Goal: Task Accomplishment & Management: Manage account settings

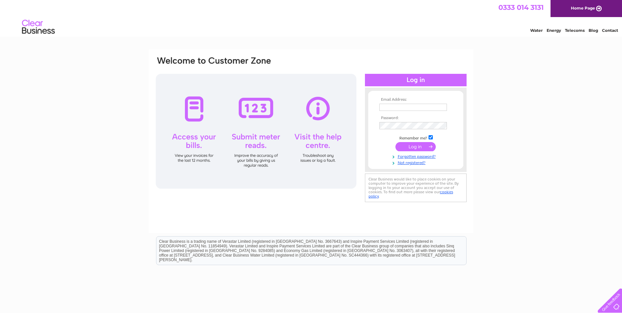
click at [436, 108] on input "text" at bounding box center [413, 107] width 68 height 7
click at [410, 111] on input "ja" at bounding box center [413, 108] width 68 height 8
type input "james.wood@kenteurope.com"
click at [411, 145] on input "submit" at bounding box center [416, 147] width 40 height 9
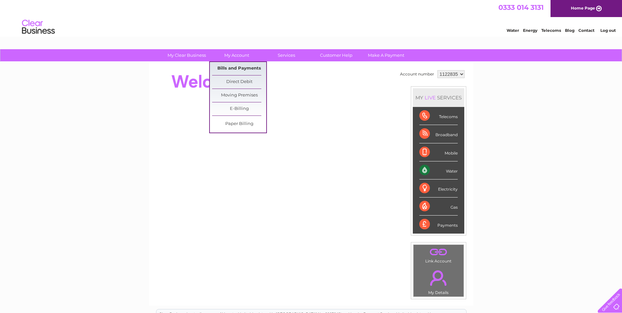
click at [246, 68] on link "Bills and Payments" at bounding box center [239, 68] width 54 height 13
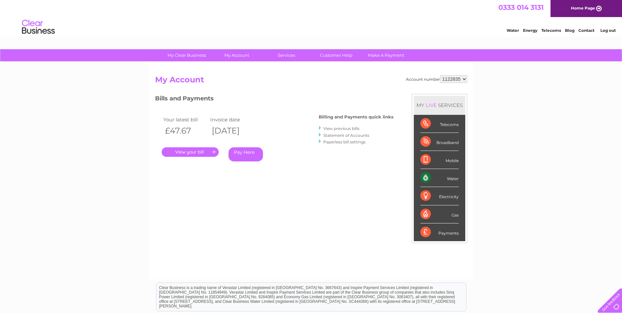
click at [196, 153] on link "." at bounding box center [190, 152] width 57 height 10
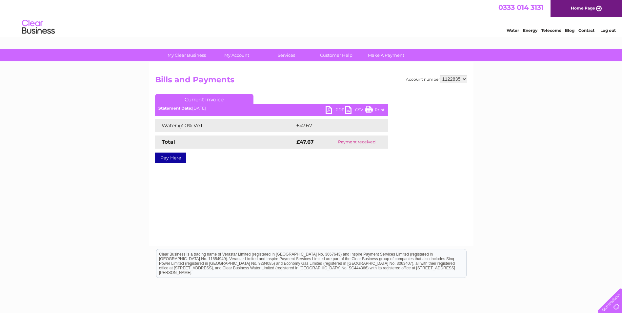
click at [339, 110] on link "PDF" at bounding box center [336, 111] width 20 height 10
drag, startPoint x: 605, startPoint y: 28, endPoint x: 587, endPoint y: 32, distance: 19.0
click at [605, 28] on li "Log out" at bounding box center [609, 30] width 20 height 8
click at [609, 31] on link "Log out" at bounding box center [608, 30] width 15 height 5
